Goal: Task Accomplishment & Management: Complete application form

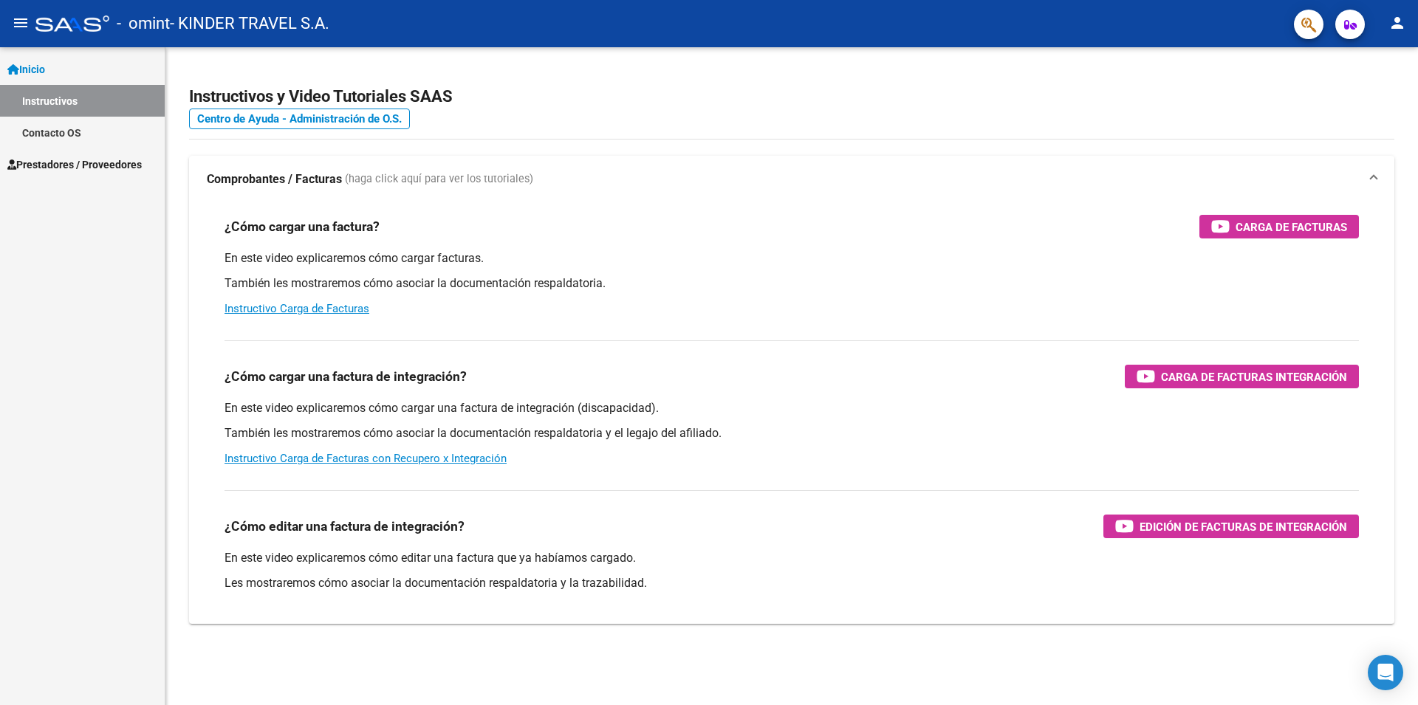
click at [71, 159] on span "Prestadores / Proveedores" at bounding box center [74, 165] width 134 height 16
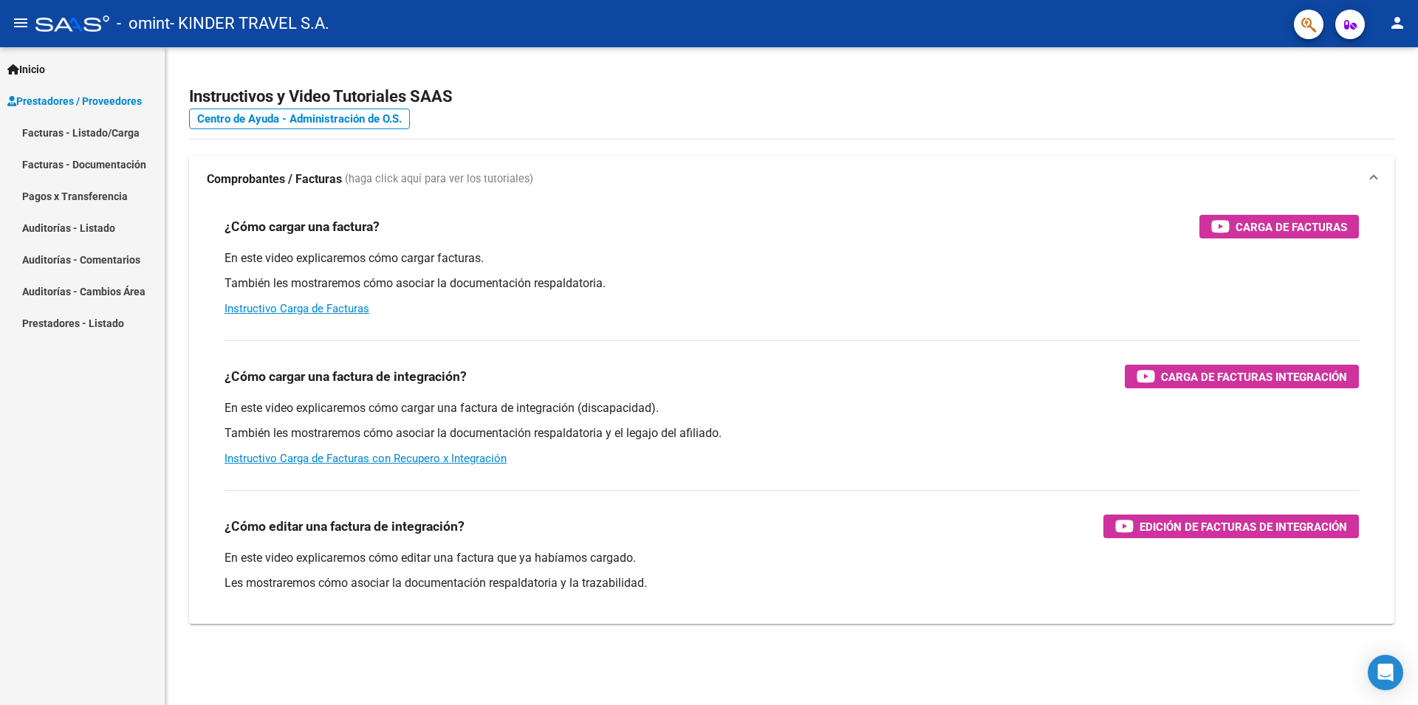
click at [98, 133] on link "Facturas - Listado/Carga" at bounding box center [82, 133] width 165 height 32
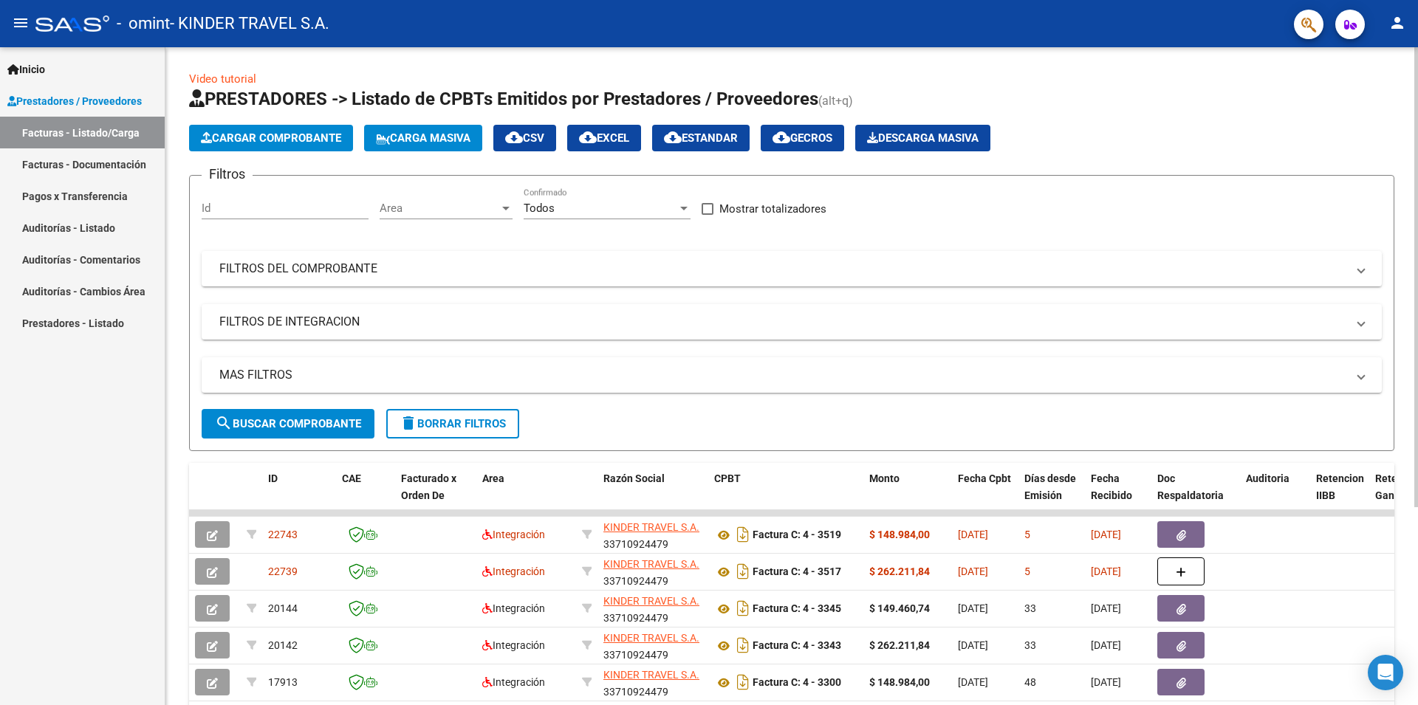
click at [272, 136] on span "Cargar Comprobante" at bounding box center [271, 137] width 140 height 13
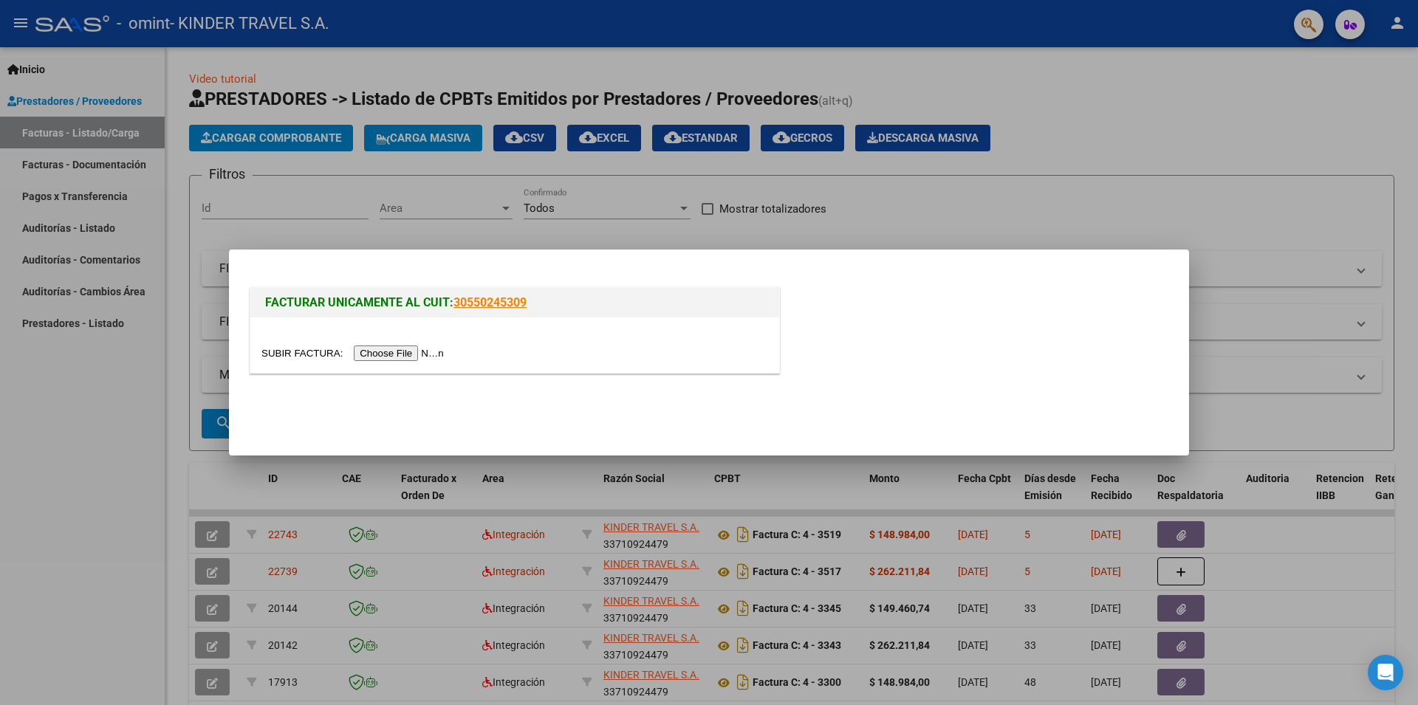
click at [1164, 191] on div at bounding box center [709, 352] width 1418 height 705
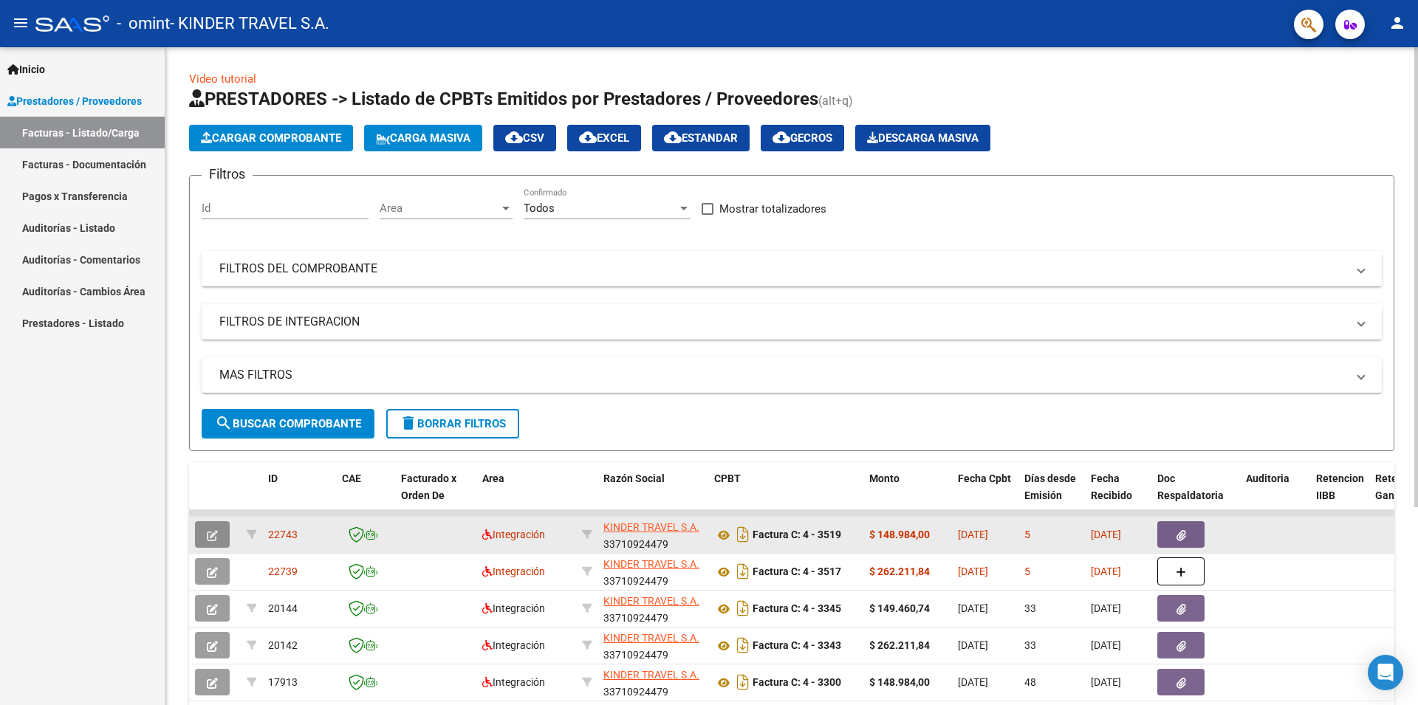
click at [204, 535] on button "button" at bounding box center [212, 534] width 35 height 27
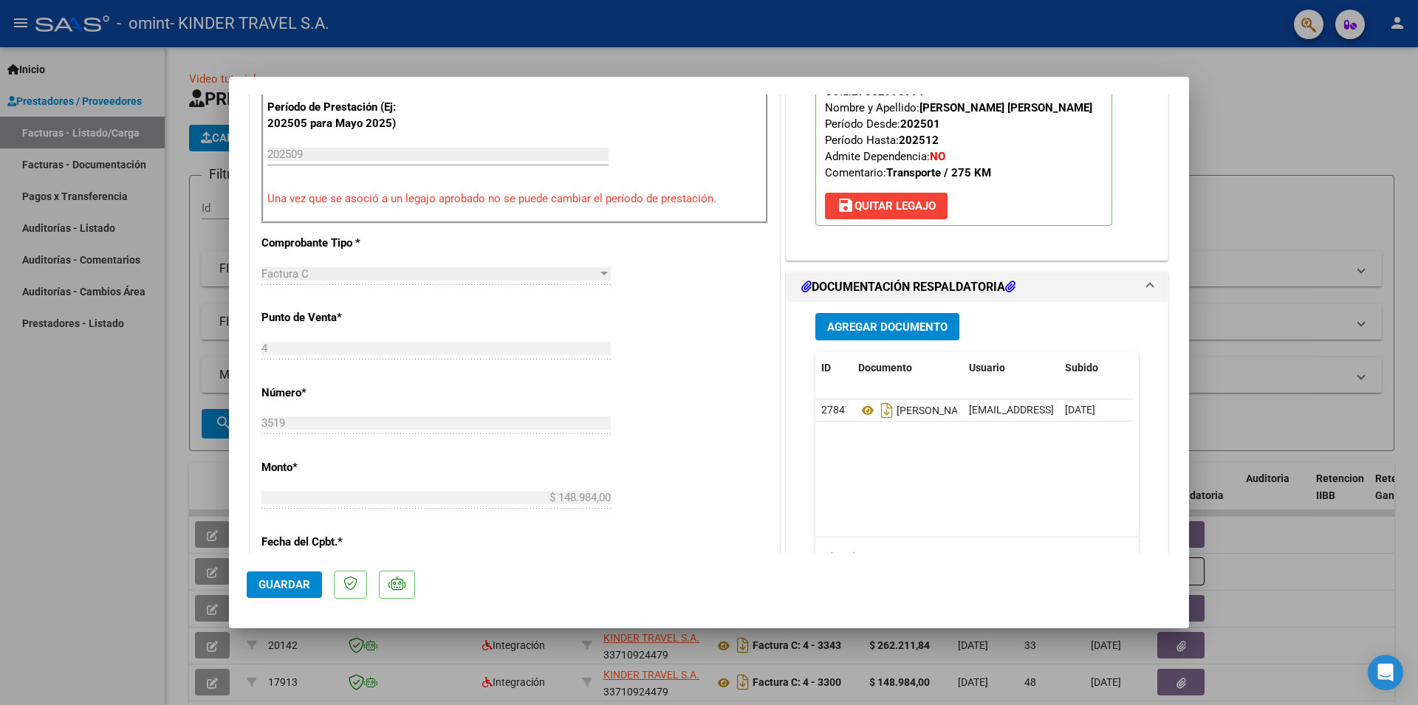
scroll to position [80, 0]
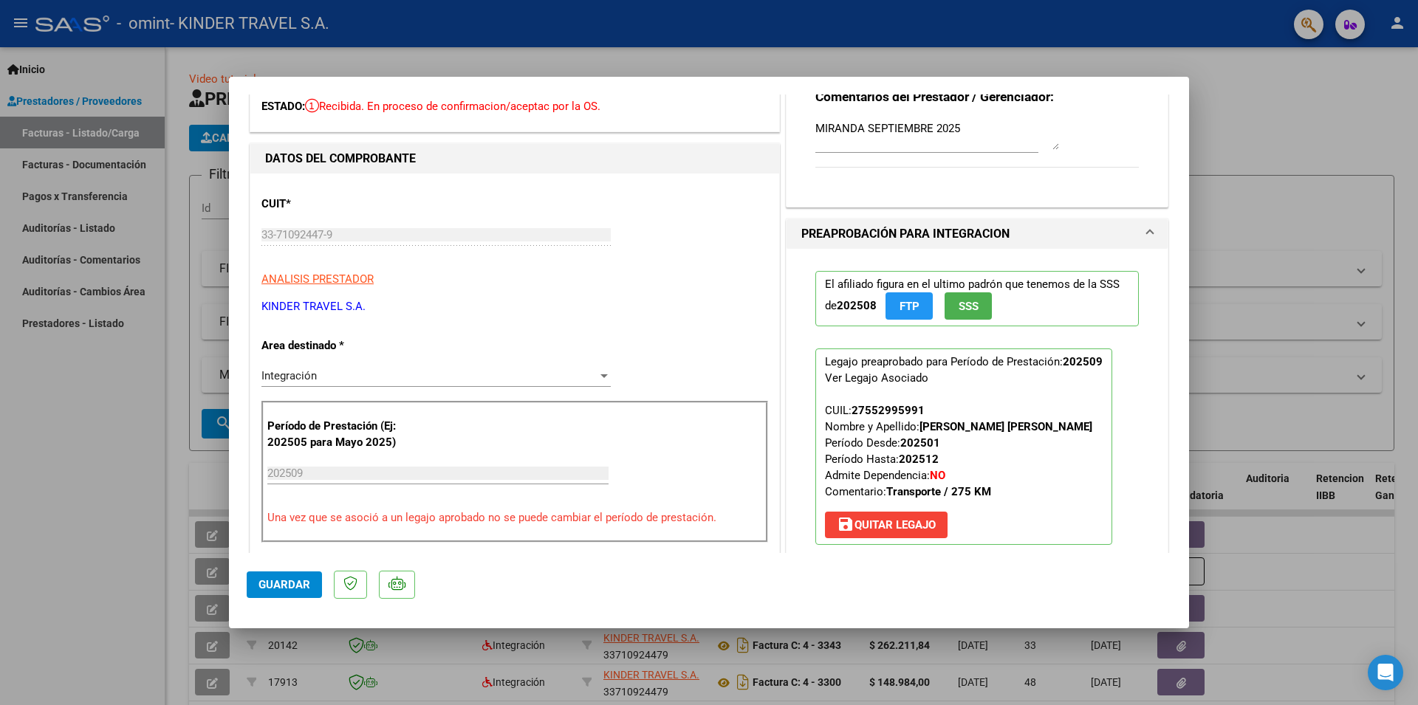
click at [1328, 176] on div at bounding box center [709, 352] width 1418 height 705
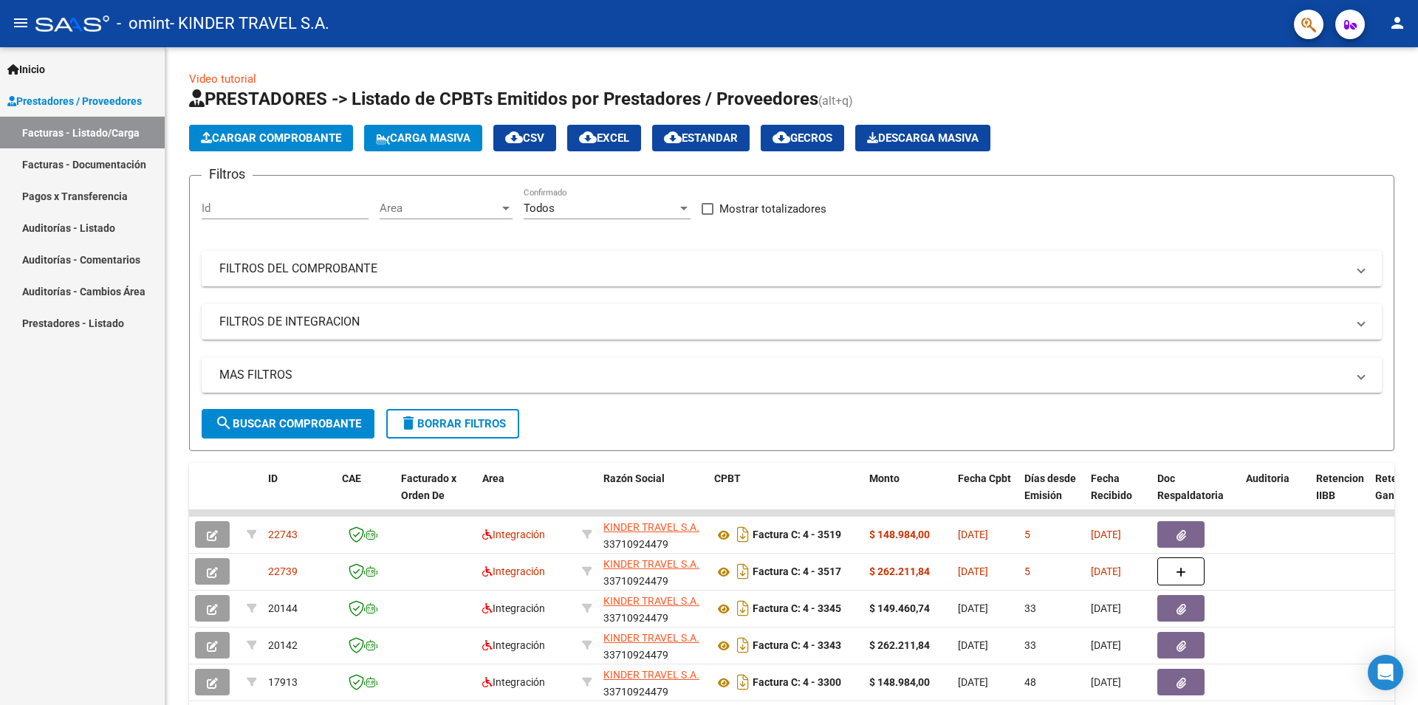
click at [117, 165] on link "Facturas - Documentación" at bounding box center [82, 164] width 165 height 32
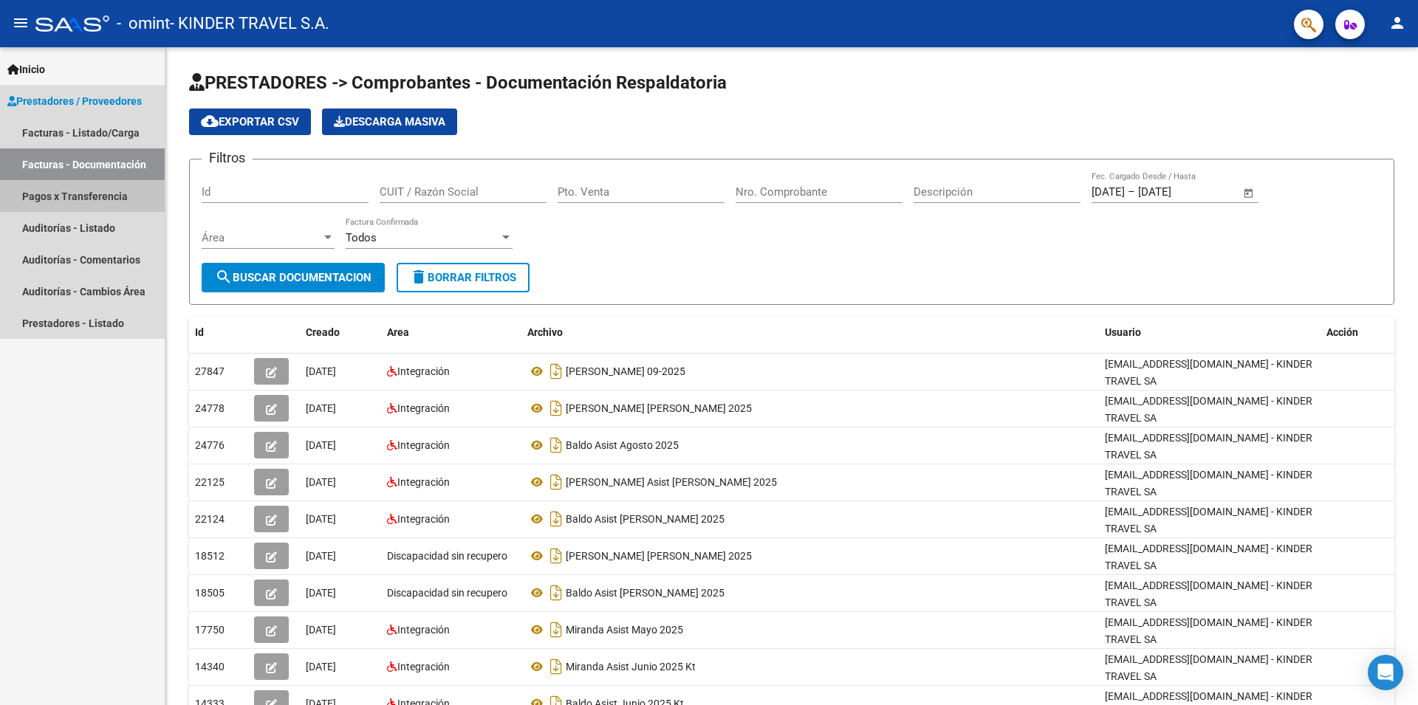
click at [109, 197] on link "Pagos x Transferencia" at bounding box center [82, 196] width 165 height 32
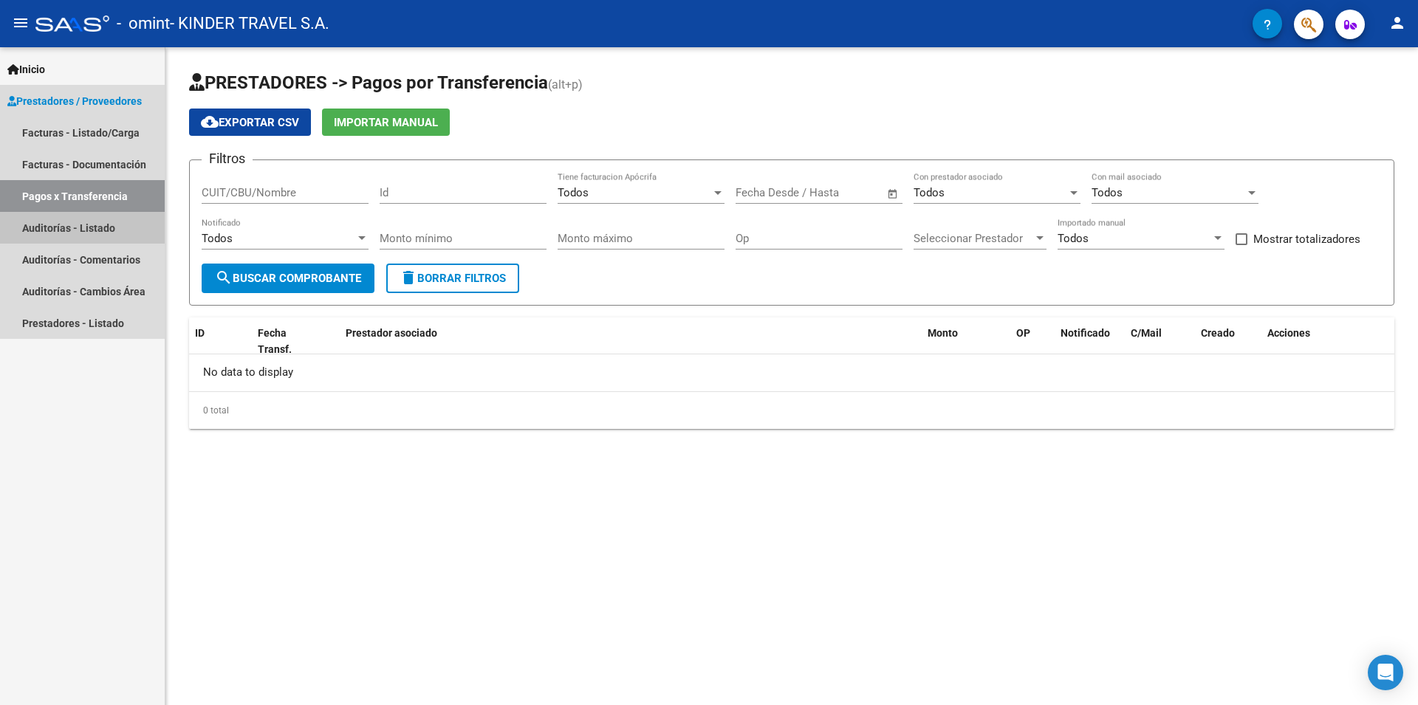
click at [111, 216] on link "Auditorías - Listado" at bounding box center [82, 228] width 165 height 32
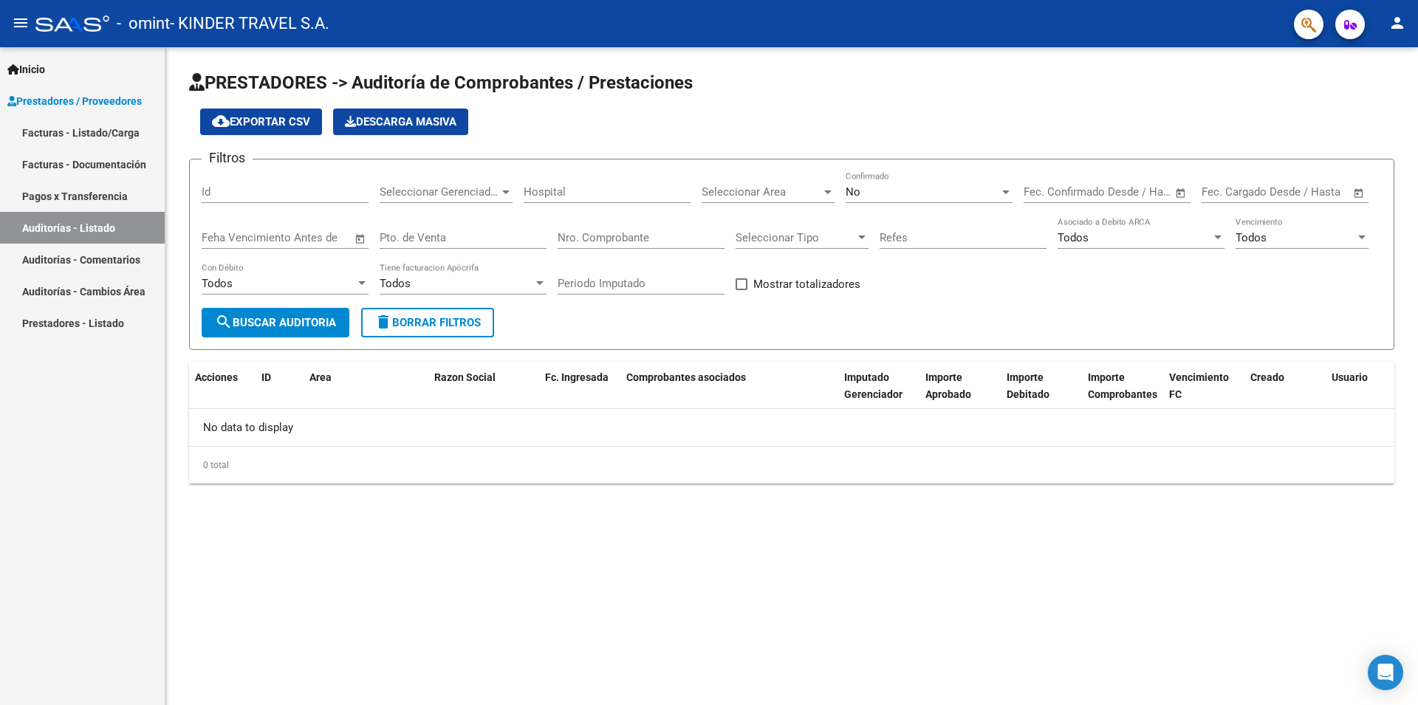
click at [111, 258] on link "Auditorías - Comentarios" at bounding box center [82, 260] width 165 height 32
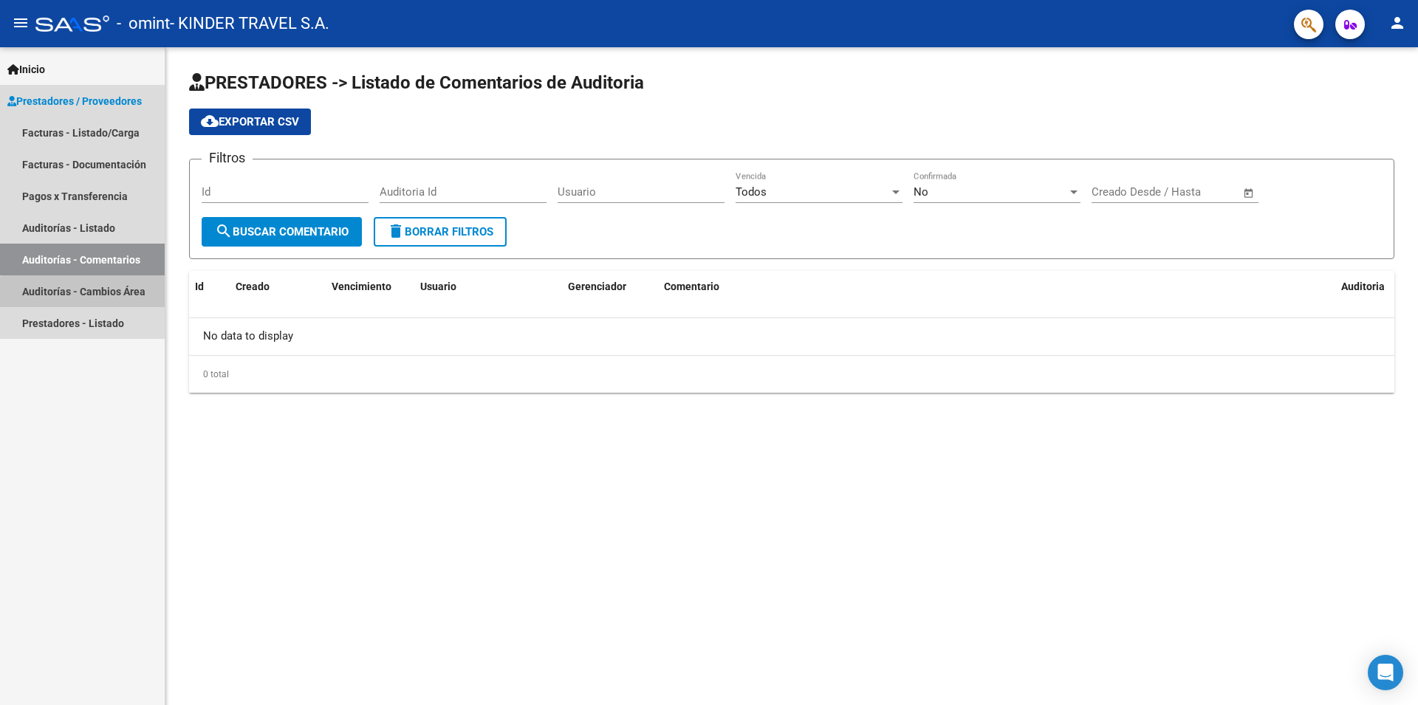
click at [129, 297] on link "Auditorías - Cambios Área" at bounding box center [82, 291] width 165 height 32
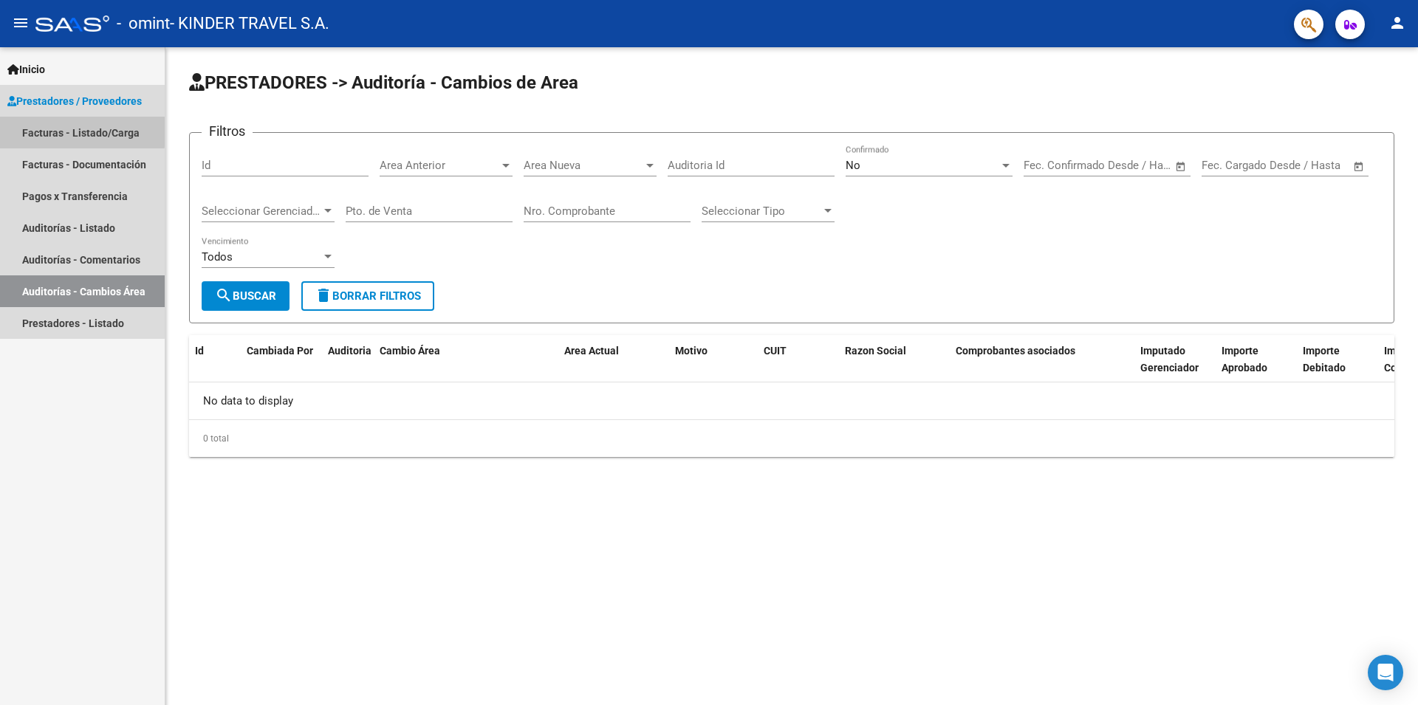
click at [73, 131] on link "Facturas - Listado/Carga" at bounding box center [82, 133] width 165 height 32
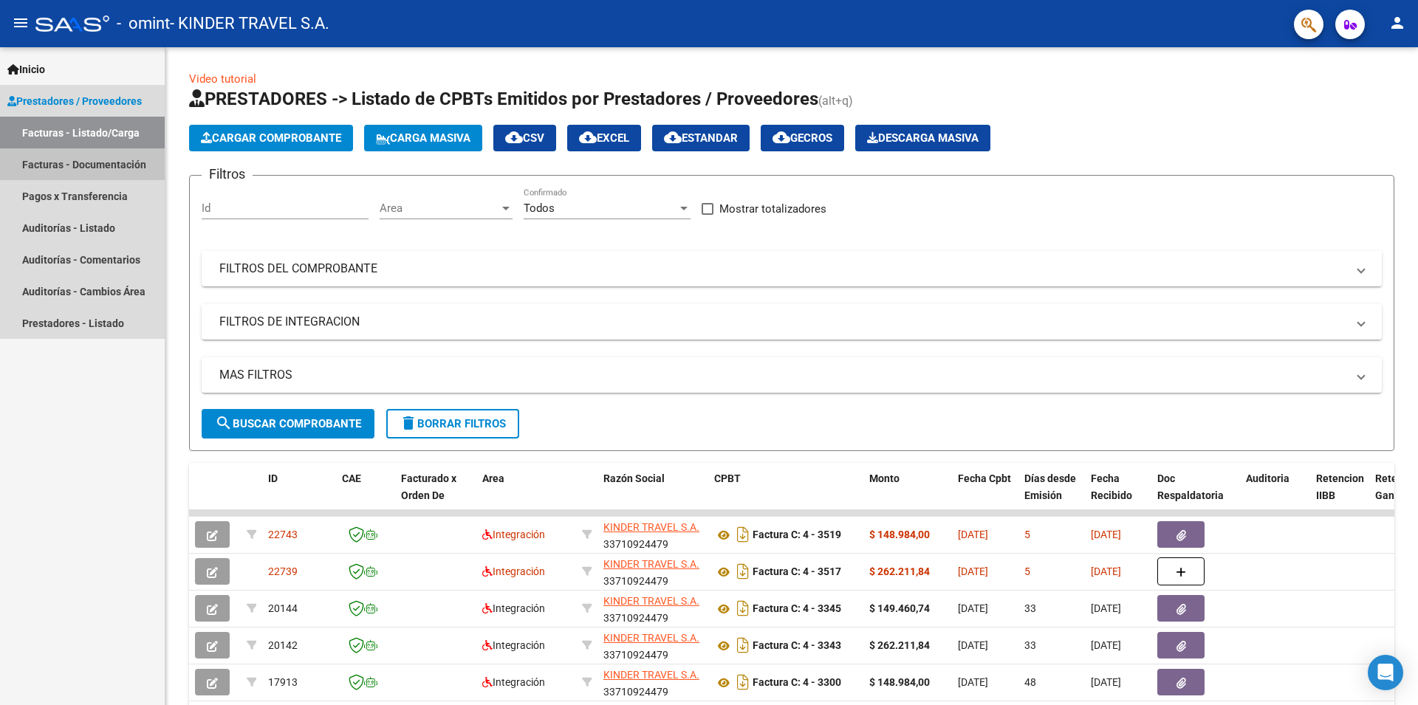
click at [117, 165] on link "Facturas - Documentación" at bounding box center [82, 164] width 165 height 32
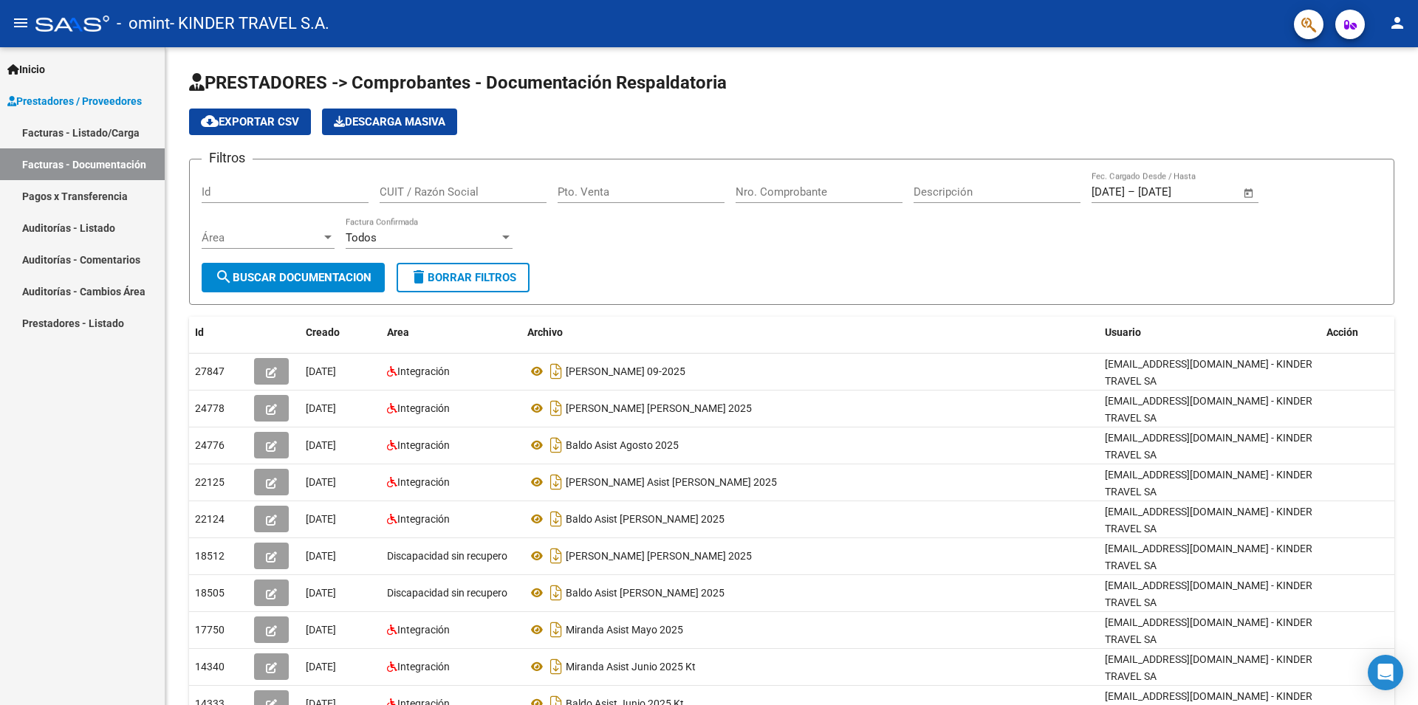
click at [103, 194] on link "Pagos x Transferencia" at bounding box center [82, 196] width 165 height 32
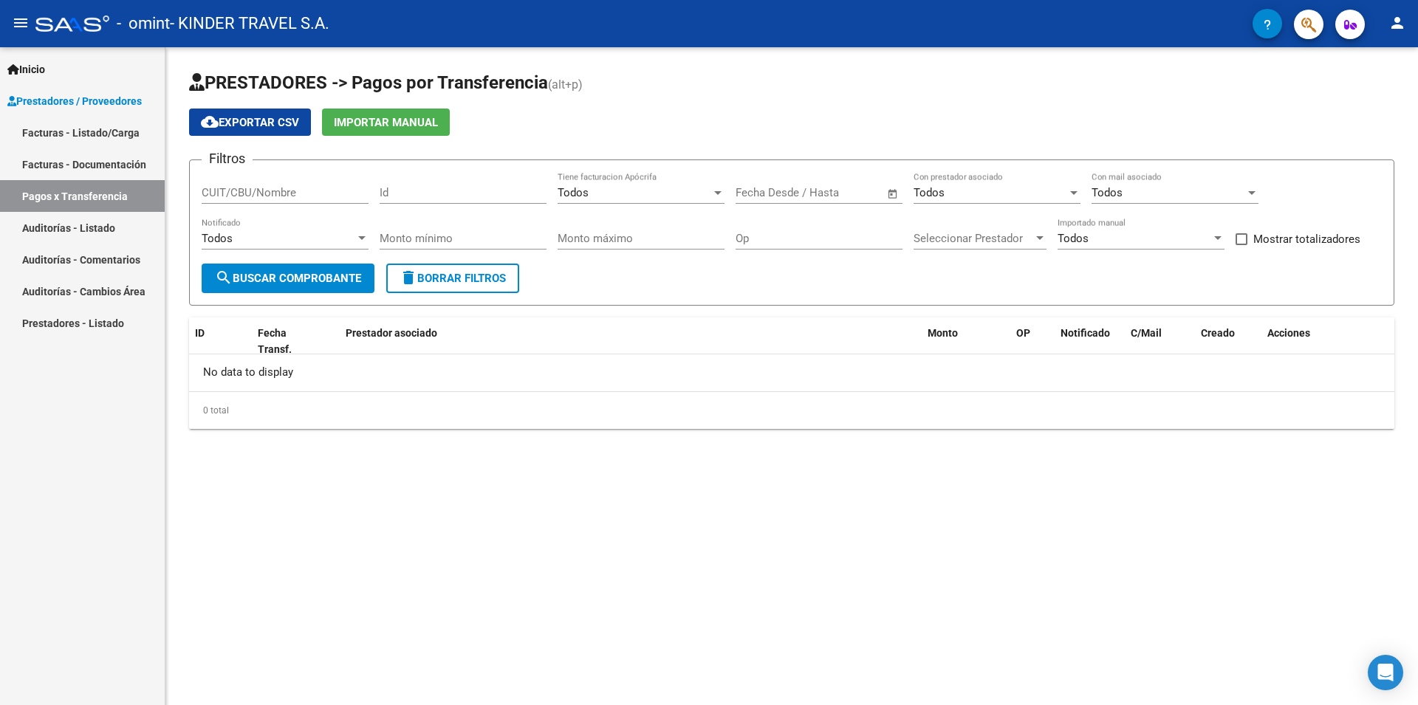
click at [91, 236] on link "Auditorías - Listado" at bounding box center [82, 228] width 165 height 32
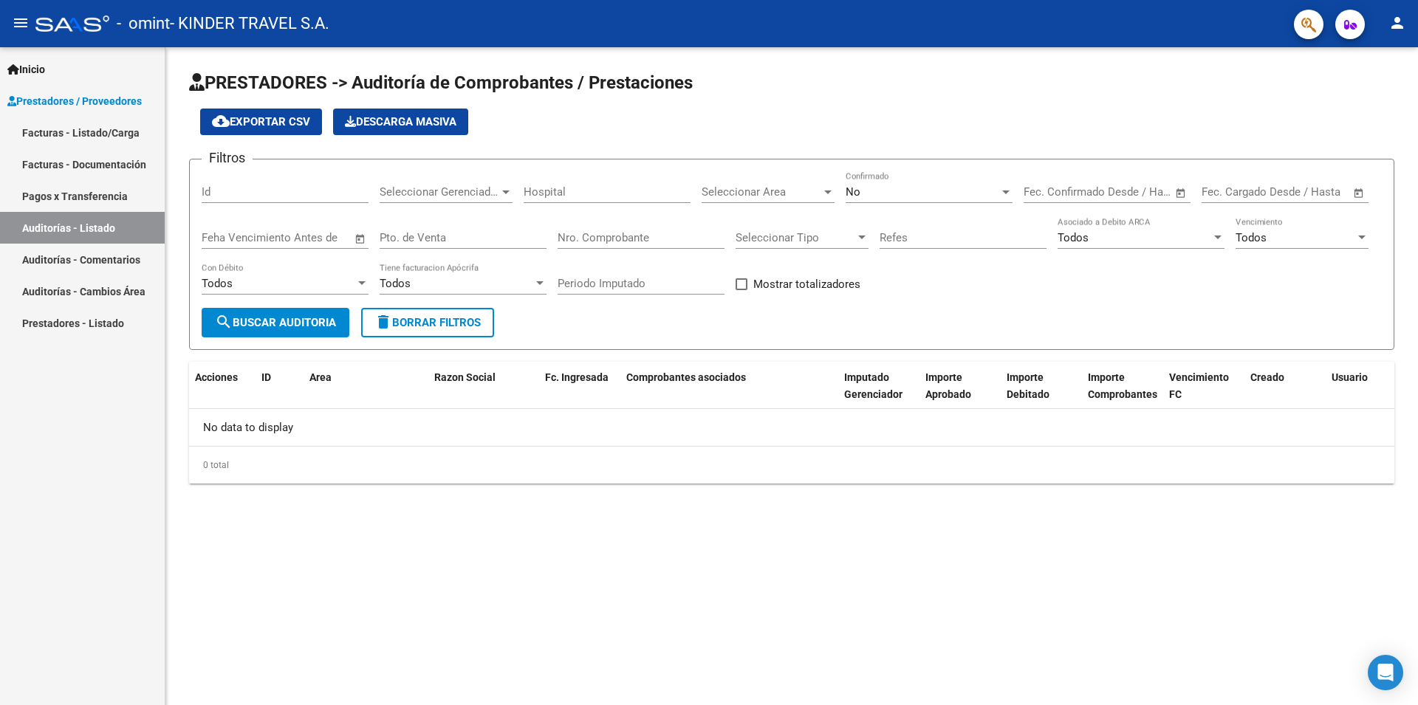
click at [98, 260] on link "Auditorías - Comentarios" at bounding box center [82, 260] width 165 height 32
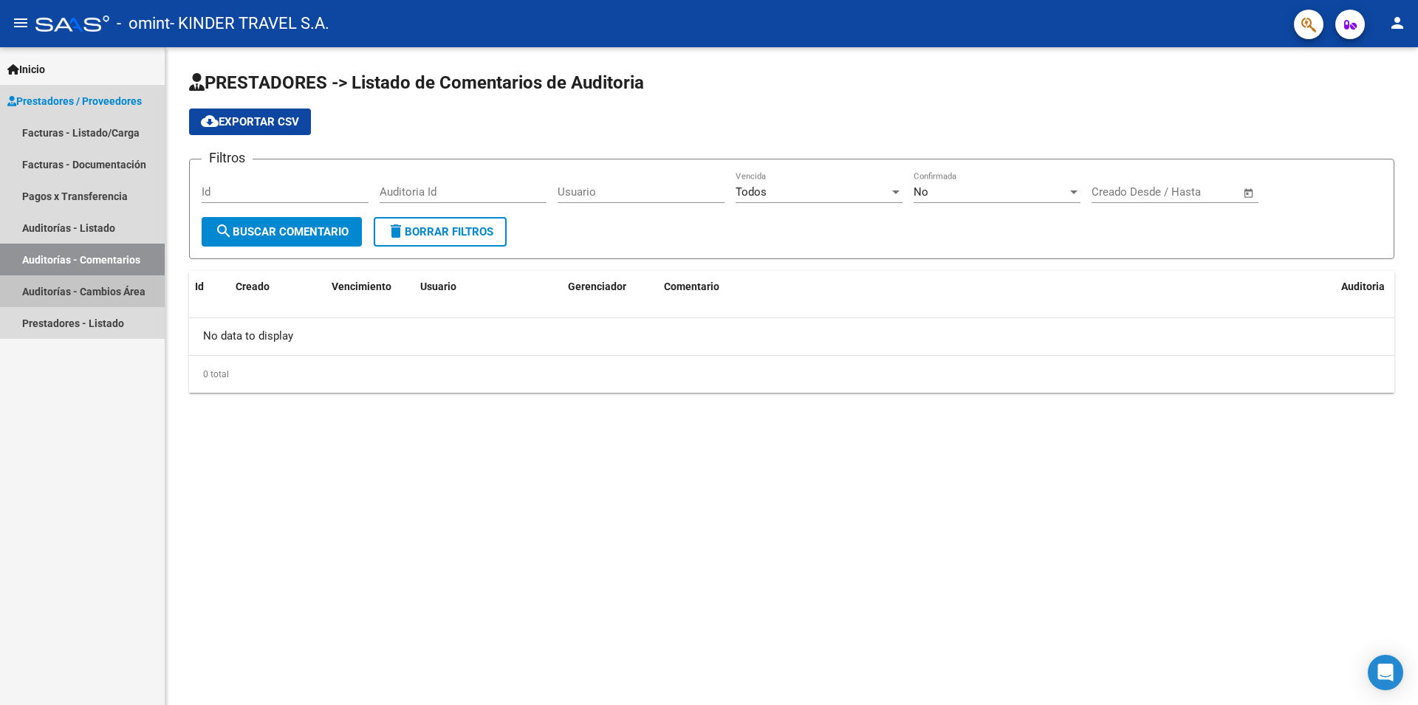
click at [105, 286] on link "Auditorías - Cambios Área" at bounding box center [82, 291] width 165 height 32
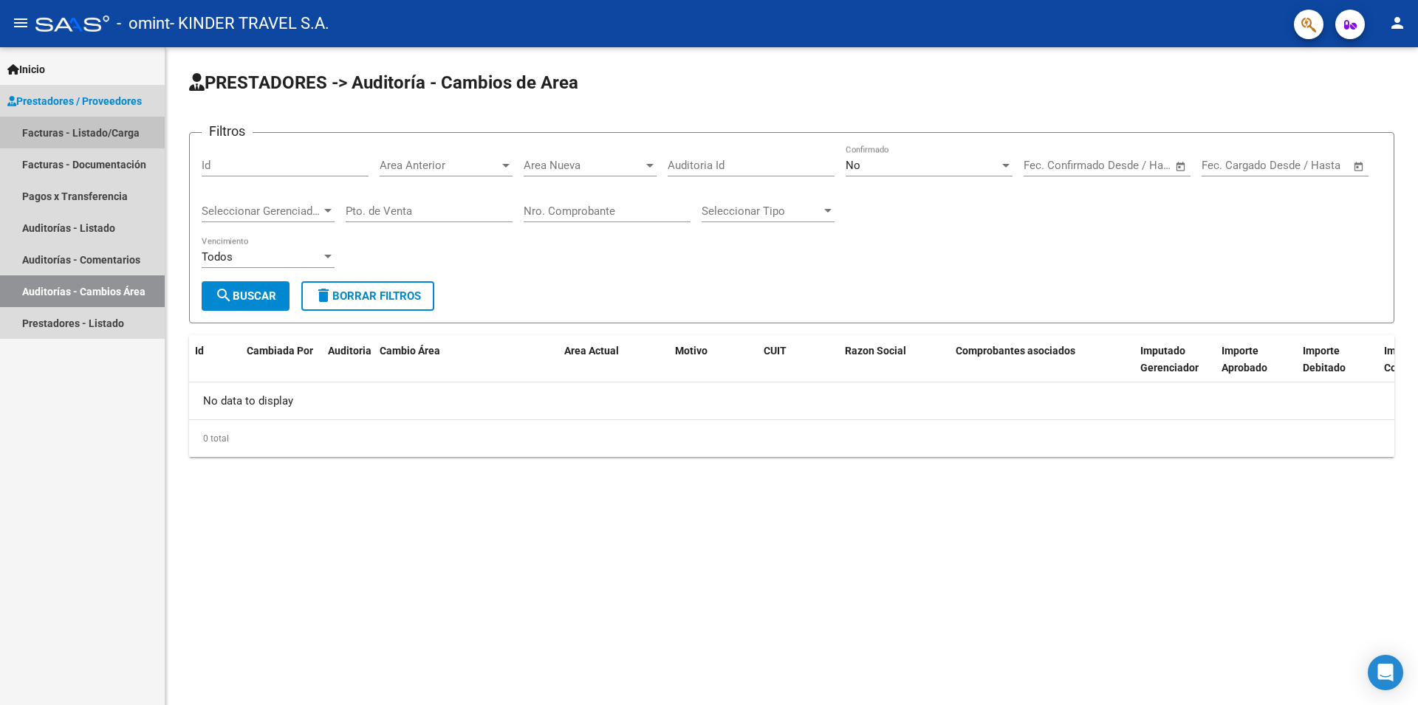
click at [73, 128] on link "Facturas - Listado/Carga" at bounding box center [82, 133] width 165 height 32
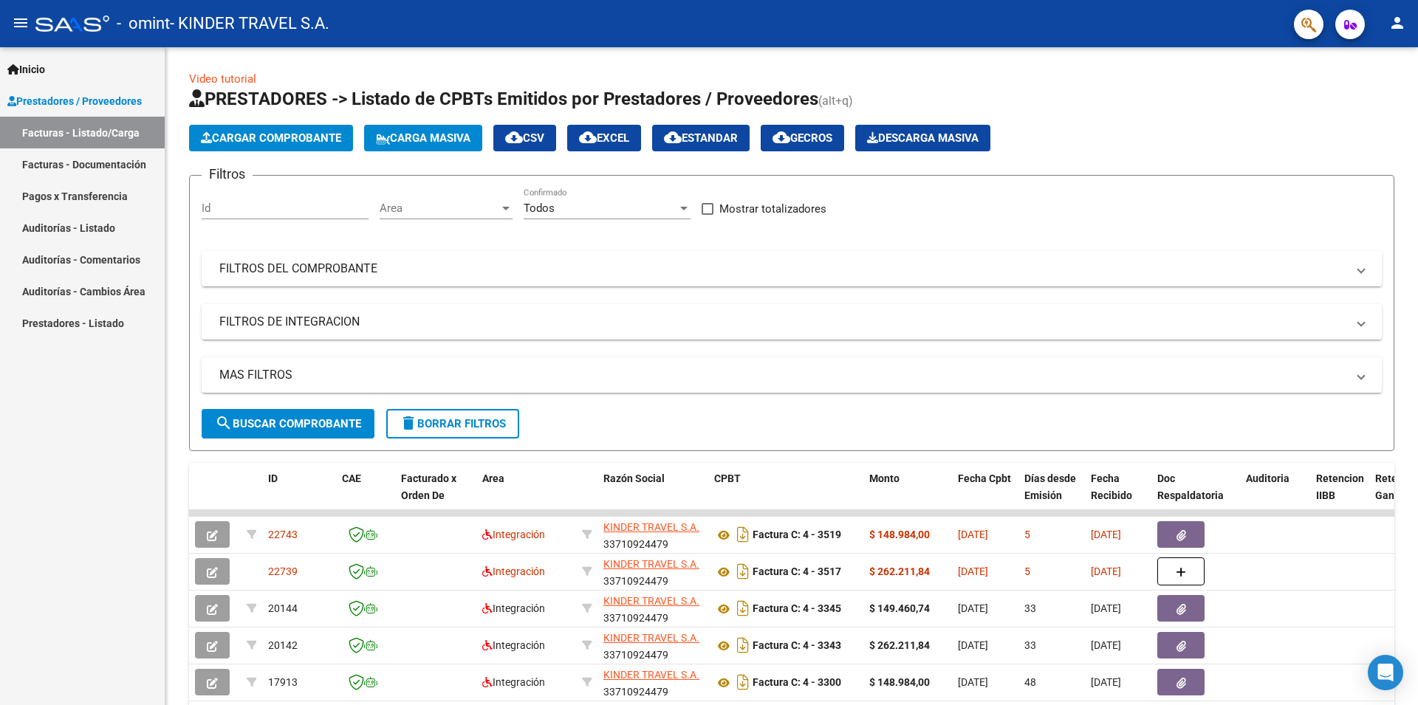
click at [240, 141] on span "Cargar Comprobante" at bounding box center [271, 137] width 140 height 13
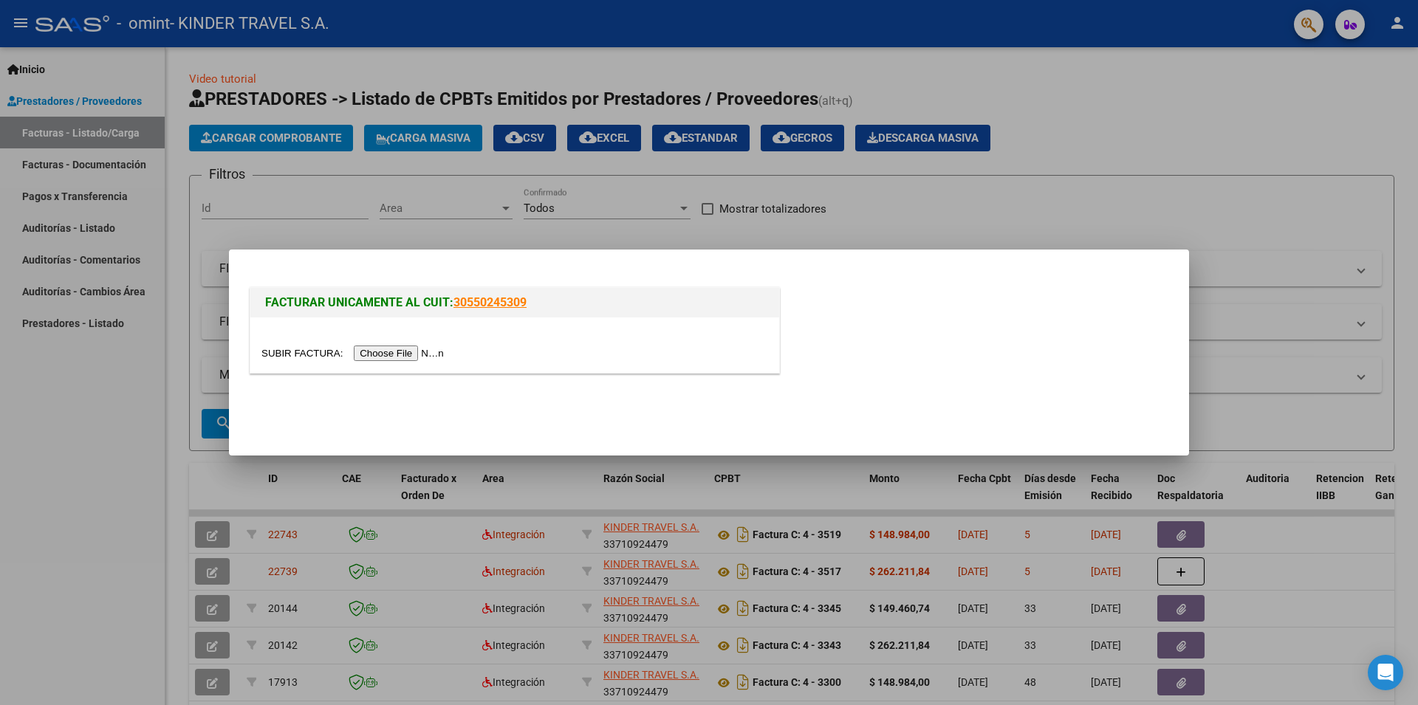
click at [297, 351] on input "file" at bounding box center [354, 354] width 187 height 16
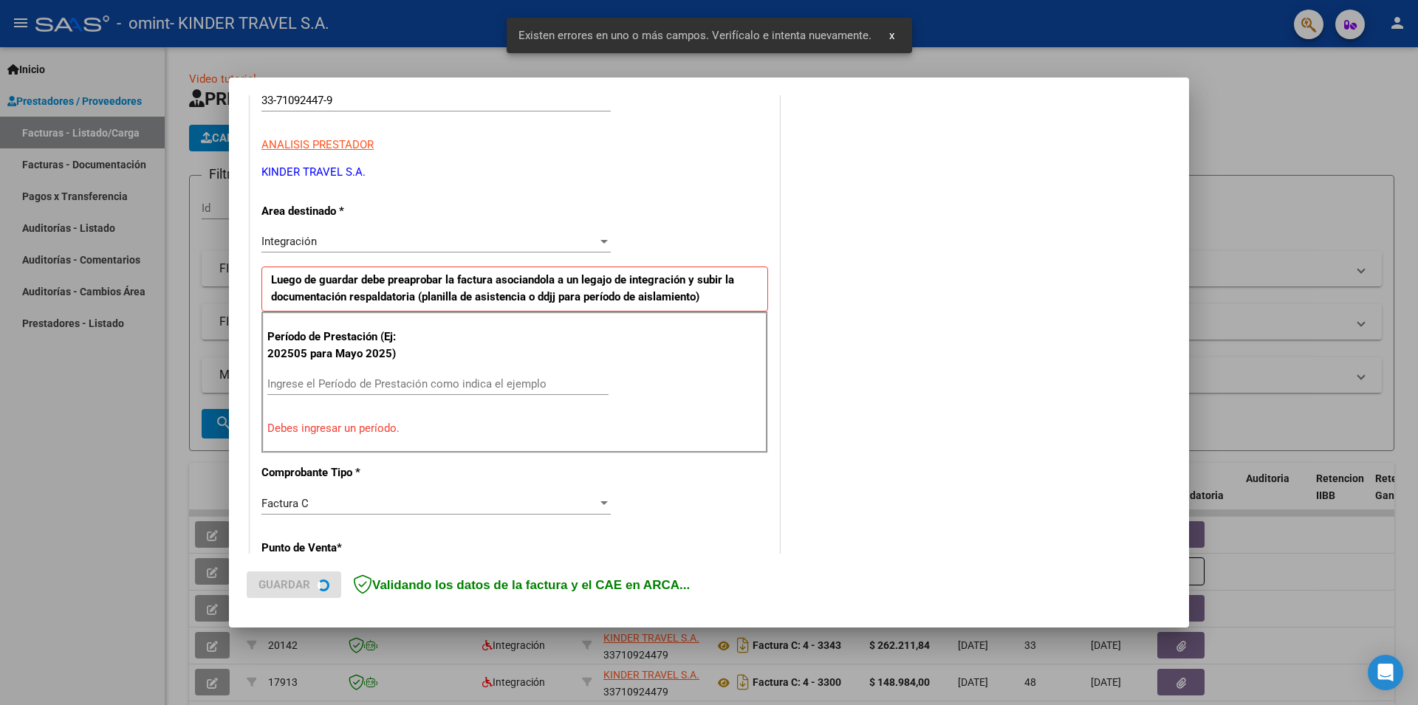
scroll to position [243, 0]
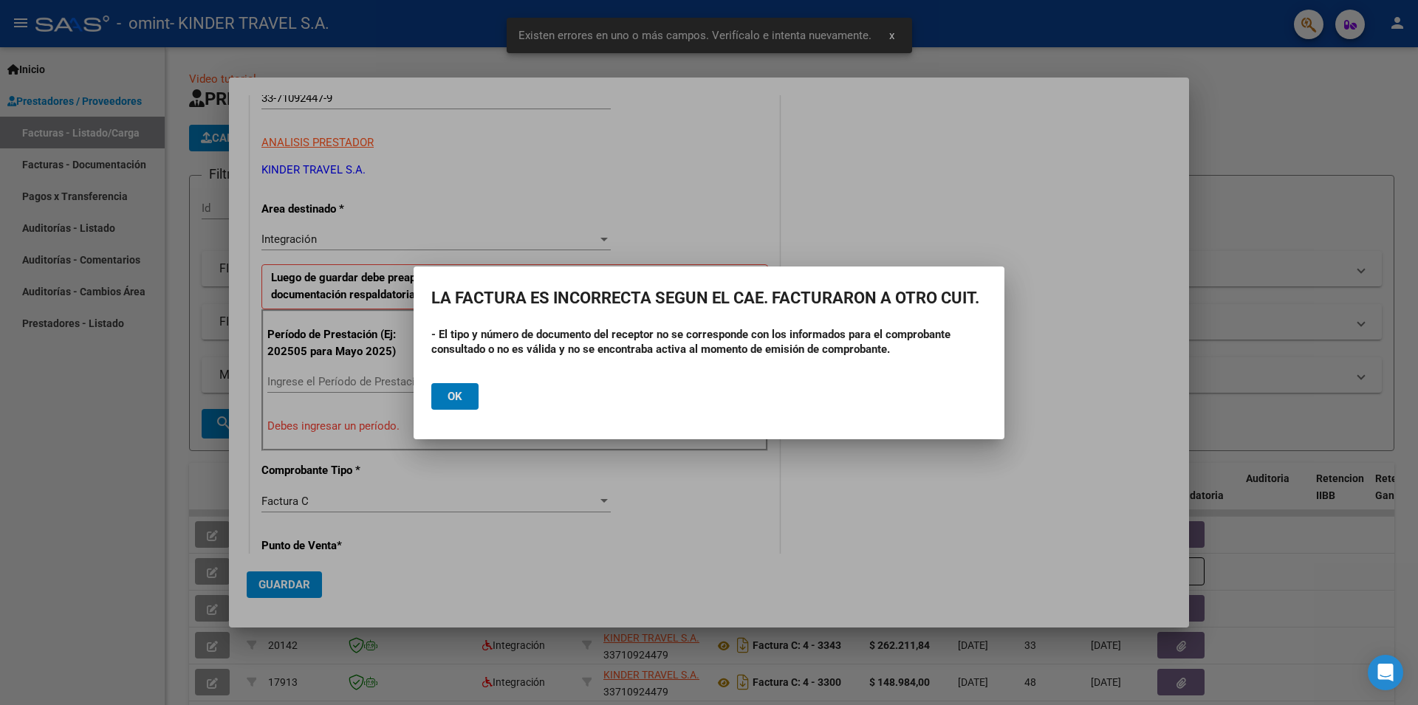
click at [472, 399] on button "Ok" at bounding box center [454, 396] width 47 height 27
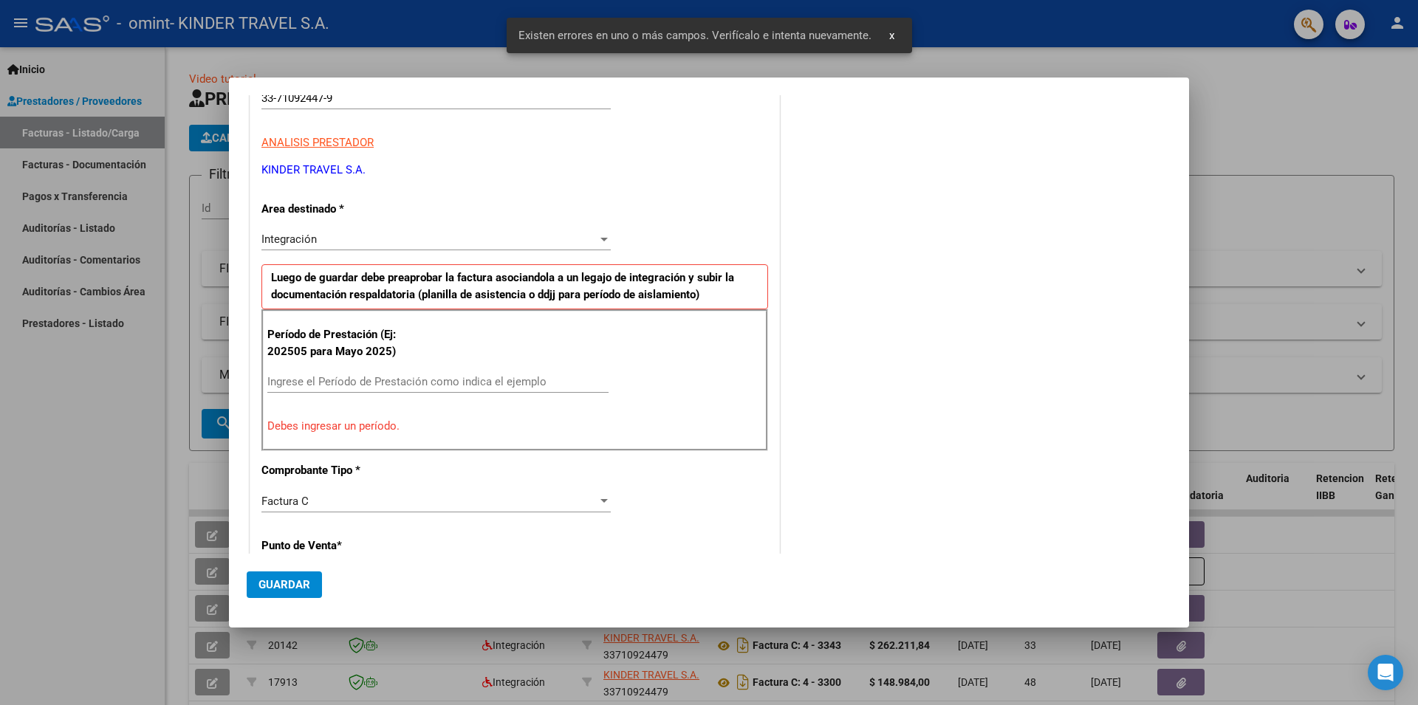
scroll to position [0, 0]
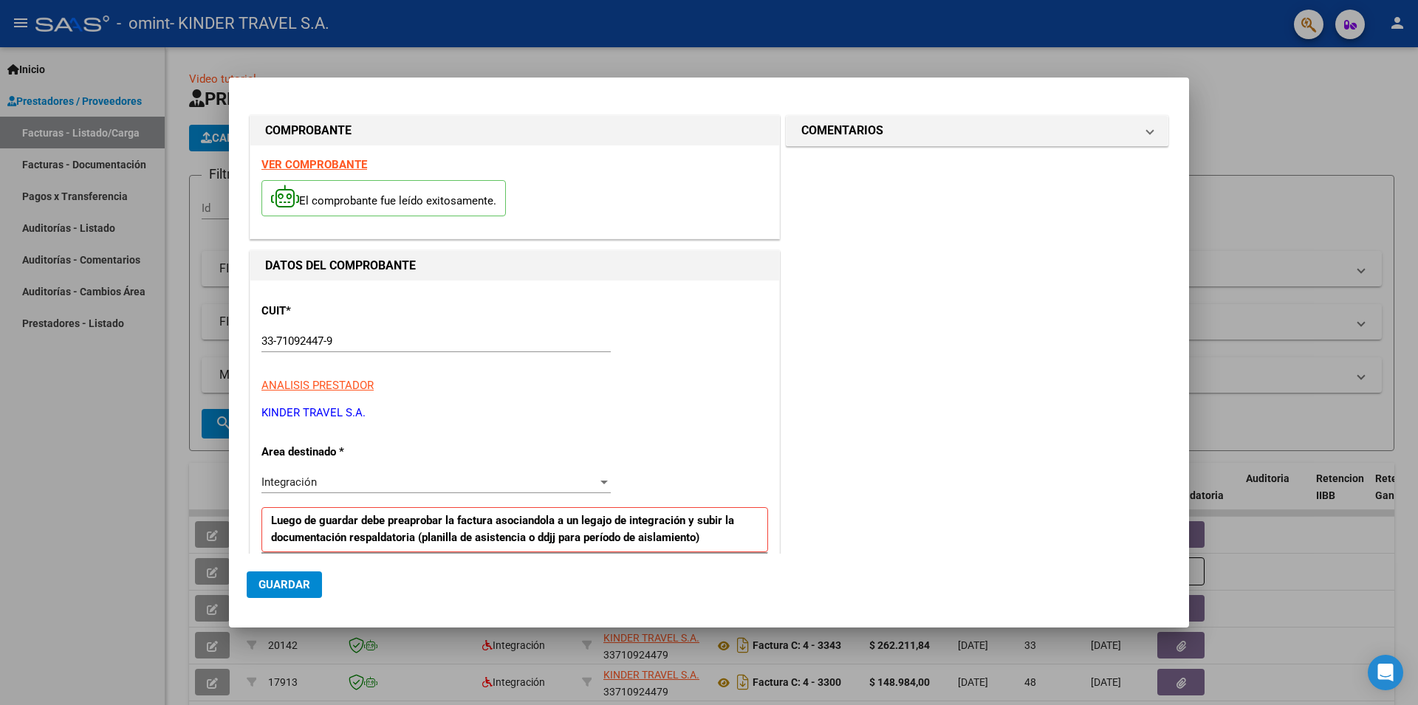
click at [1249, 135] on div at bounding box center [709, 352] width 1418 height 705
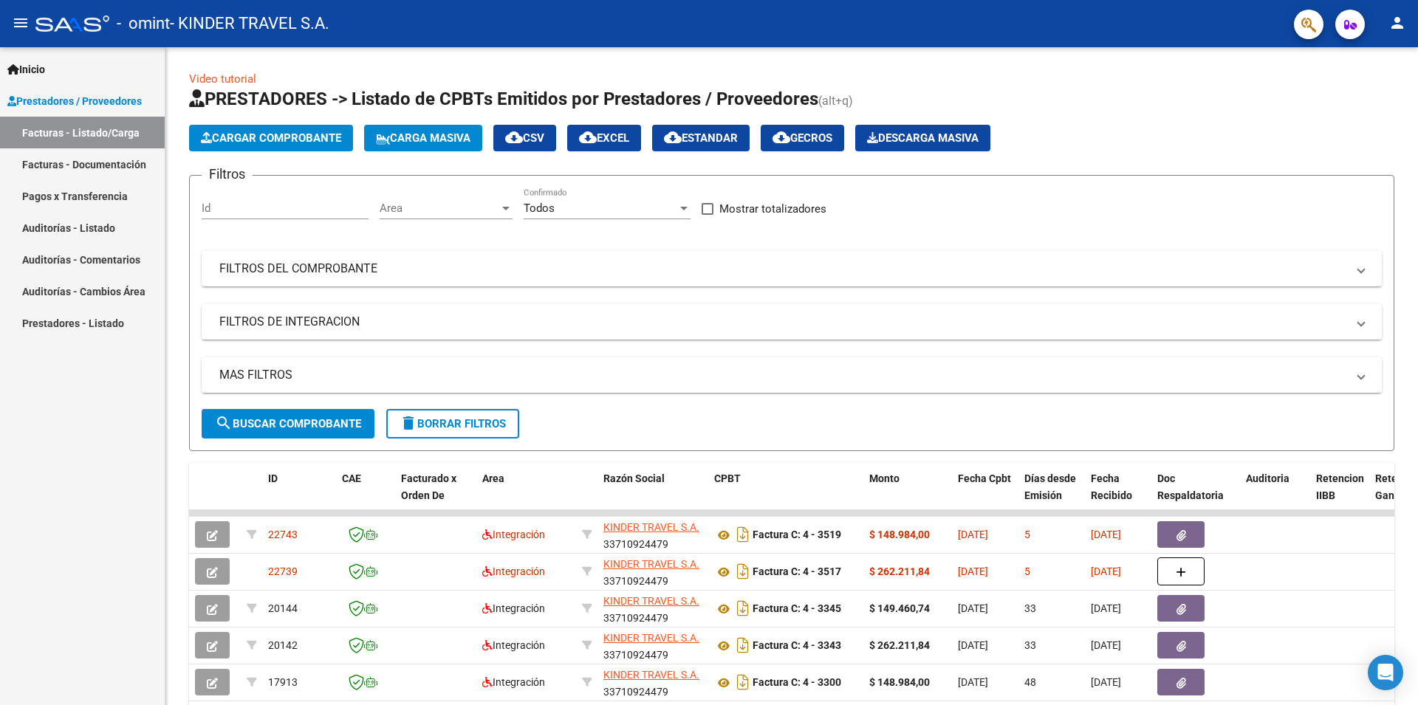
click at [103, 137] on link "Facturas - Listado/Carga" at bounding box center [82, 133] width 165 height 32
